Goal: Task Accomplishment & Management: Use online tool/utility

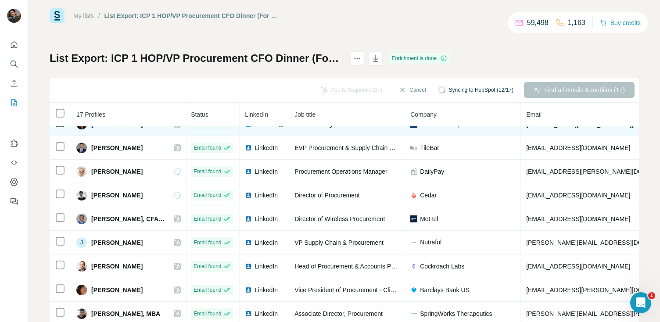
scroll to position [0, 1]
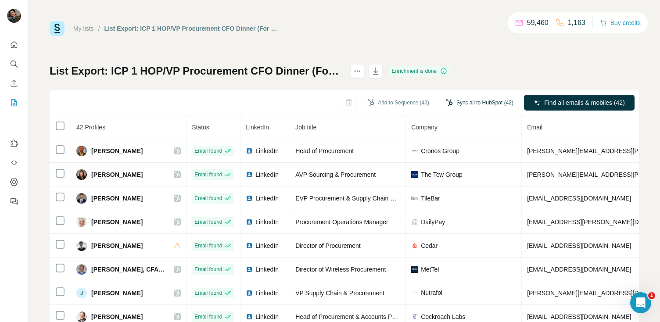
click at [461, 104] on button "Sync all to HubSpot (42)" at bounding box center [480, 102] width 80 height 13
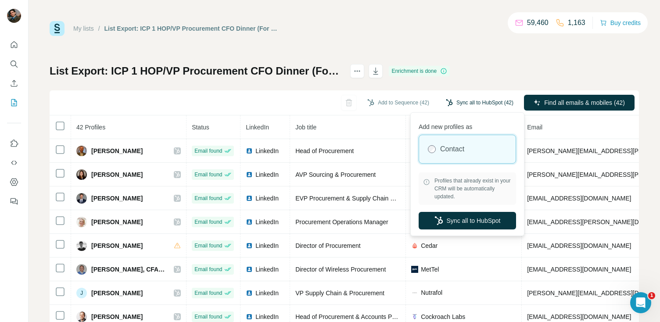
click at [461, 104] on button "Sync all to HubSpot (42)" at bounding box center [480, 102] width 80 height 13
click at [525, 61] on div "My lists / List Export: ICP 1 HOP/VP Procurement CFO Dinner (For Oscar 08/10) -…" at bounding box center [344, 184] width 589 height 326
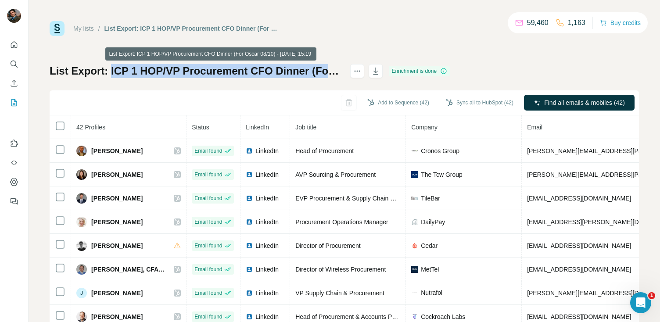
drag, startPoint x: 112, startPoint y: 71, endPoint x: 380, endPoint y: 72, distance: 267.7
click at [342, 72] on h1 "List Export: ICP 1 HOP/VP Procurement CFO Dinner (For Oscar 08/10) - 08/10/2025…" at bounding box center [196, 71] width 293 height 14
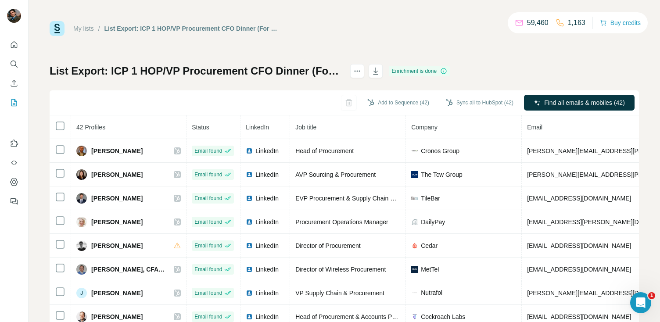
click at [342, 74] on h1 "List Export: ICP 1 HOP/VP Procurement CFO Dinner (For Oscar 08/10) - 08/10/2025…" at bounding box center [196, 71] width 293 height 14
click at [362, 68] on icon "actions" at bounding box center [357, 71] width 9 height 9
click at [342, 68] on h1 "List Export: ICP 1 HOP/VP Procurement CFO Dinner (For Oscar 08/10) - 08/10/2025…" at bounding box center [196, 71] width 293 height 14
